Goal: Information Seeking & Learning: Find specific fact

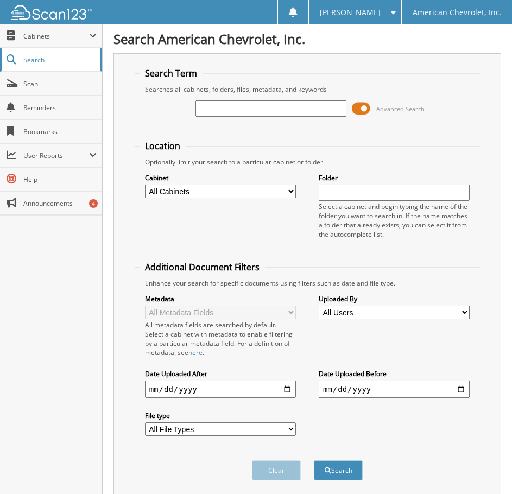
click at [33, 68] on link "Search" at bounding box center [51, 59] width 102 height 23
click at [195, 110] on input "text" at bounding box center [270, 108] width 151 height 16
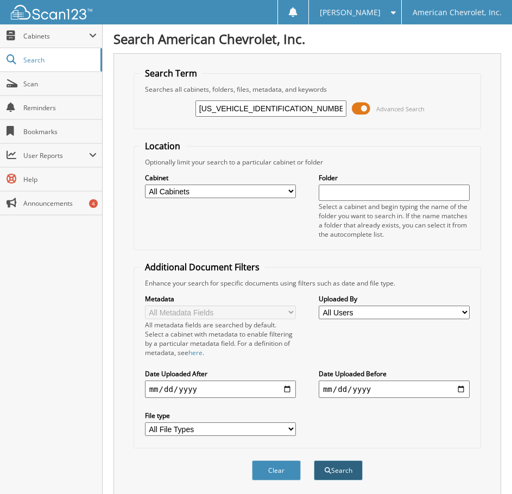
type input "[US_VEHICLE_IDENTIFICATION_NUMBER]"
click at [350, 465] on button "Search" at bounding box center [338, 470] width 49 height 20
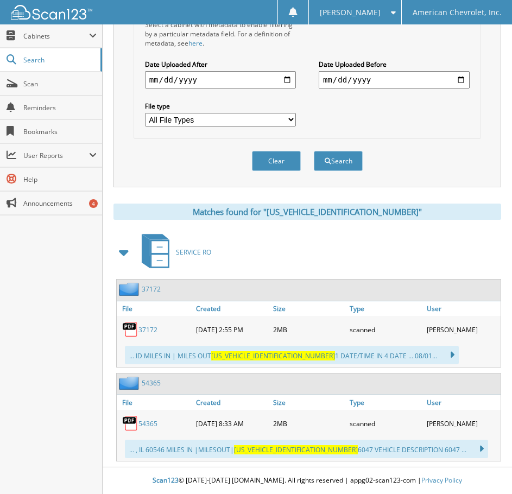
scroll to position [310, 0]
click at [145, 426] on link "54365" at bounding box center [147, 423] width 19 height 9
click at [154, 425] on link "54365" at bounding box center [147, 423] width 19 height 9
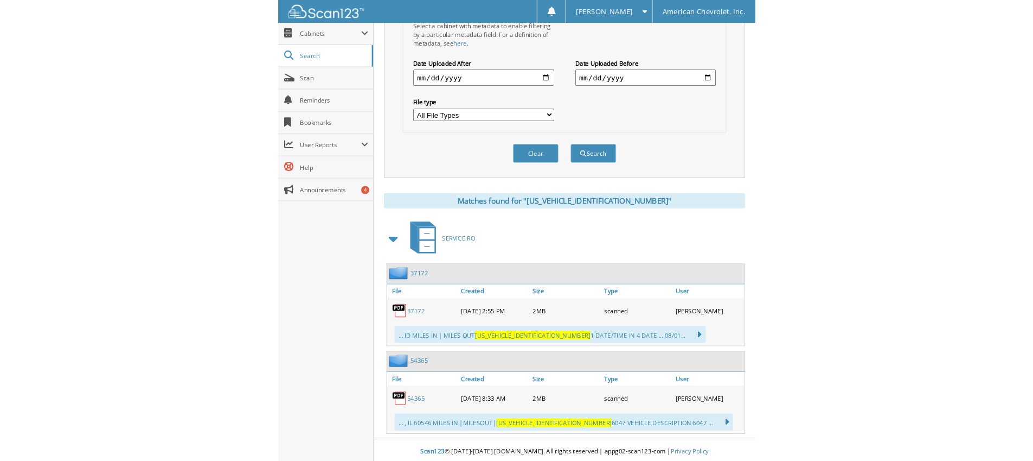
scroll to position [272, 0]
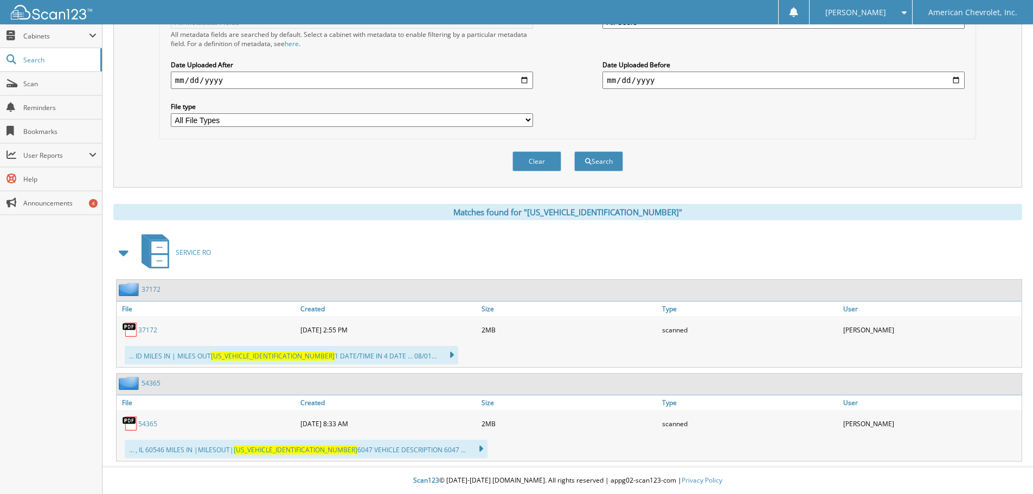
click at [152, 330] on link "37172" at bounding box center [147, 329] width 19 height 9
click at [142, 427] on link "54365" at bounding box center [147, 423] width 19 height 9
